Goal: Transaction & Acquisition: Purchase product/service

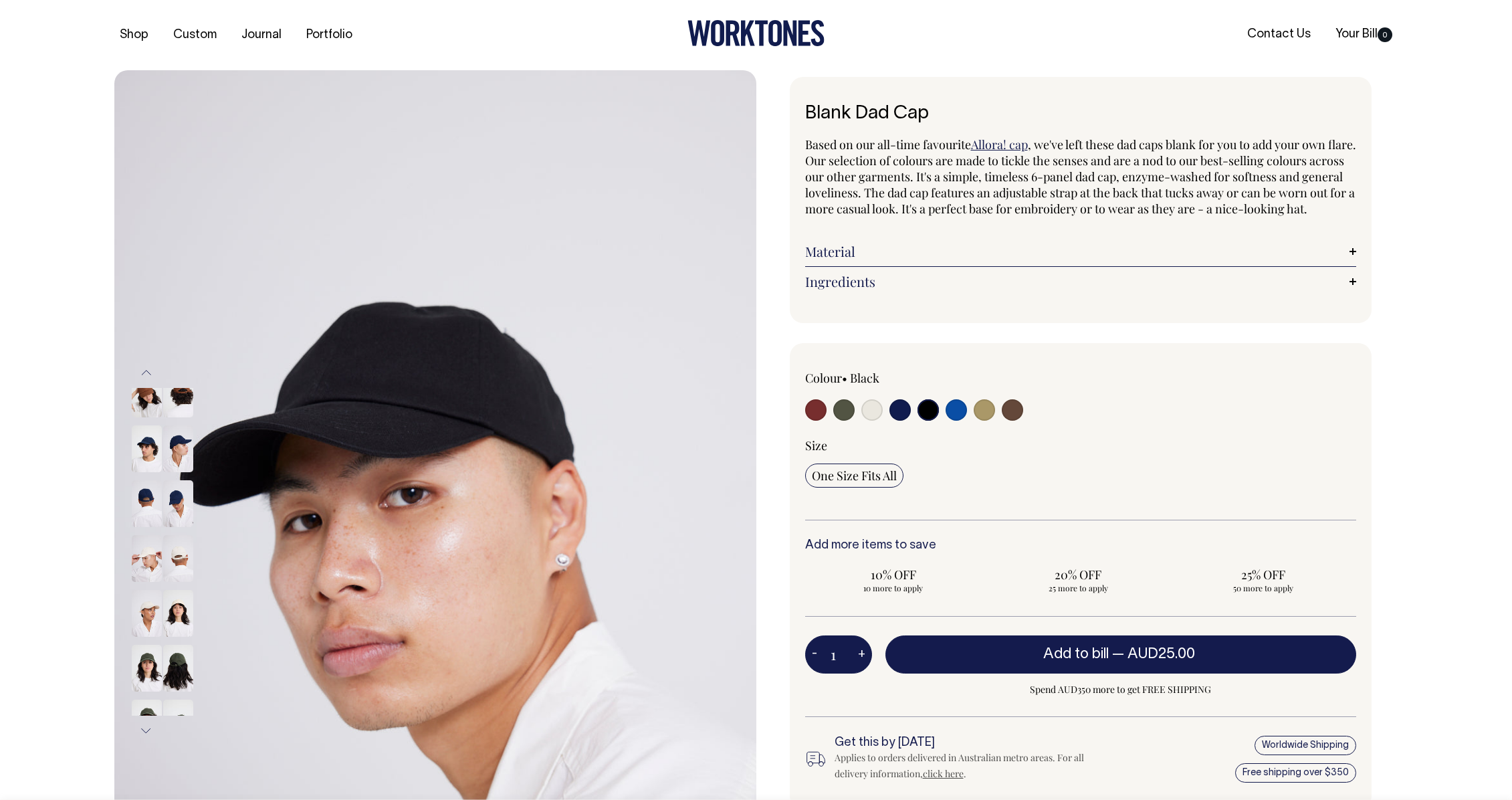
select select "Black"
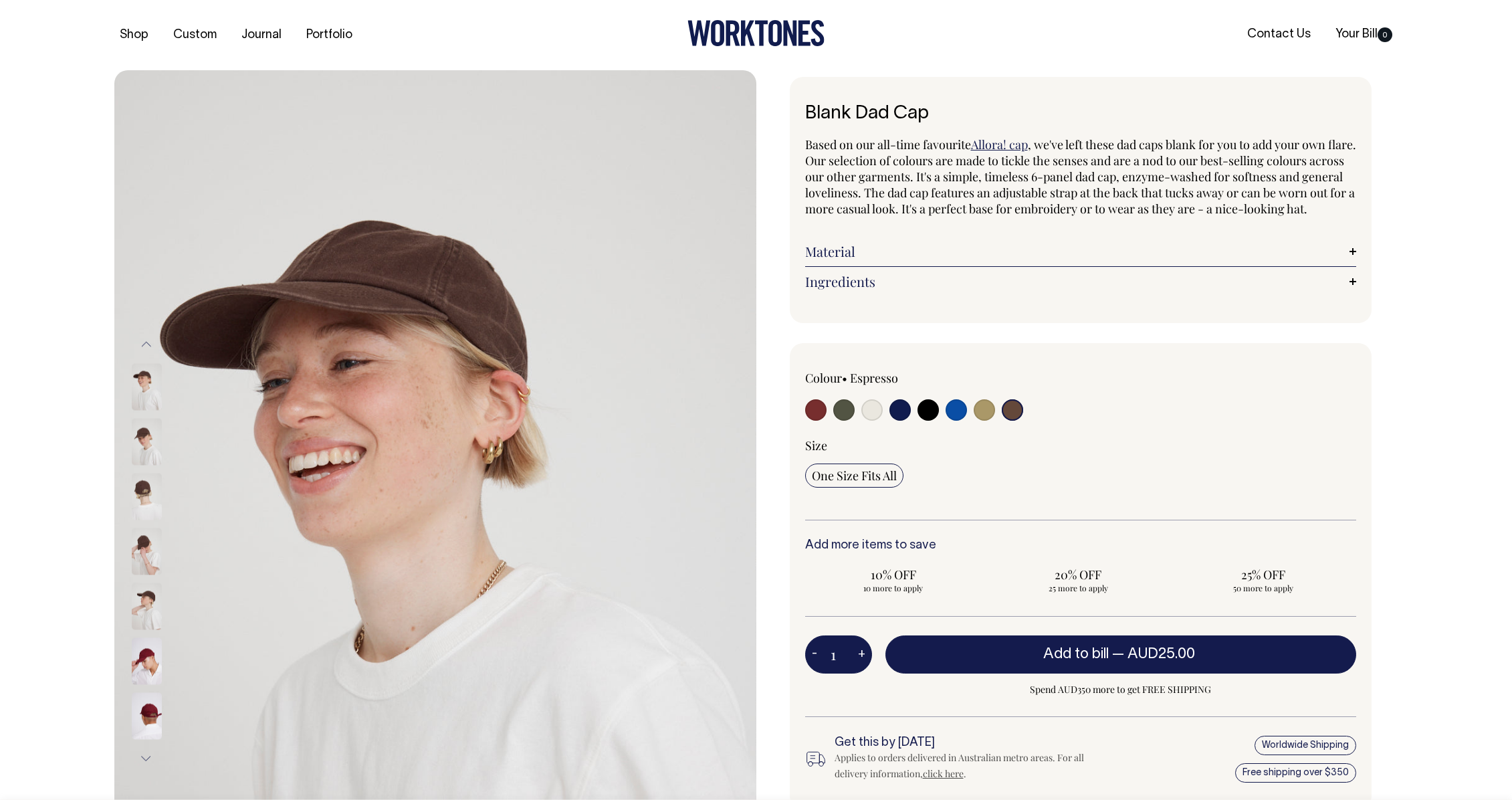
select select "Espresso"
